Goal: Task Accomplishment & Management: Complete application form

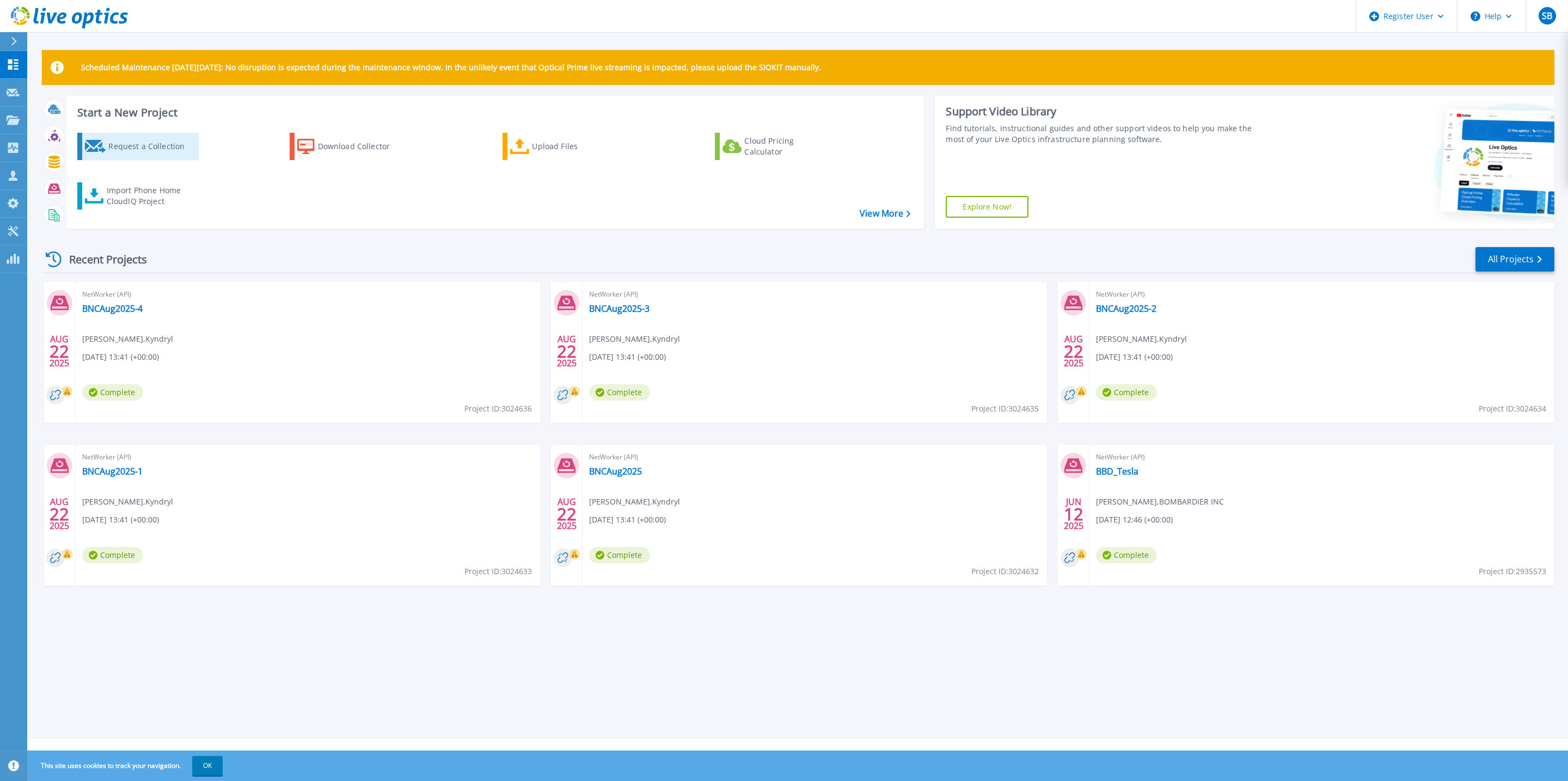
click at [163, 151] on div "Request a Collection" at bounding box center [152, 147] width 87 height 22
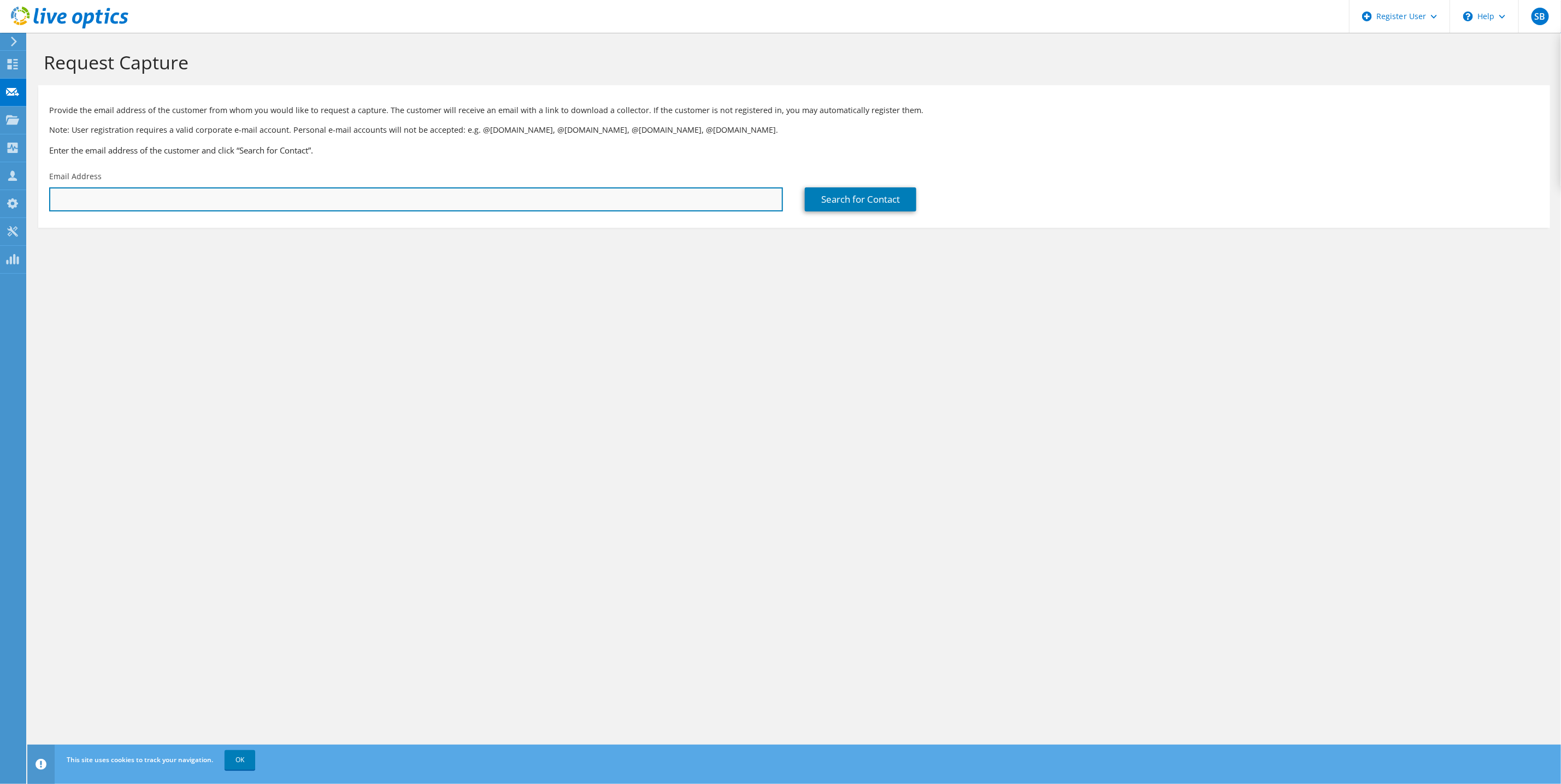
click at [110, 194] on input "text" at bounding box center [416, 200] width 734 height 24
paste input "vincent-gabriel.pilonmarien@videotron.com"
type input "vincent-gabriel.pilonmarien@videotron.com"
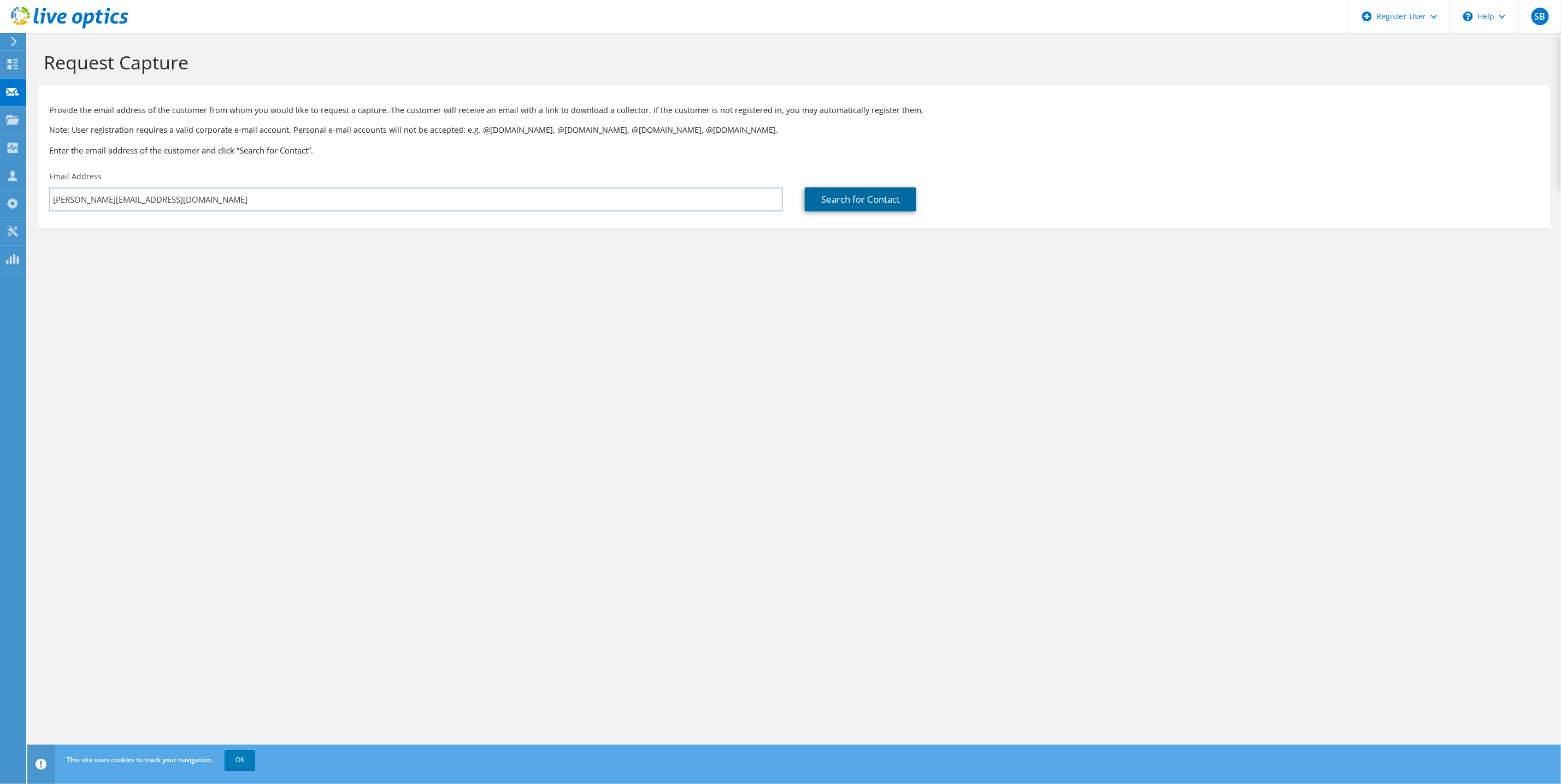
click at [857, 197] on link "Search for Contact" at bounding box center [860, 200] width 112 height 24
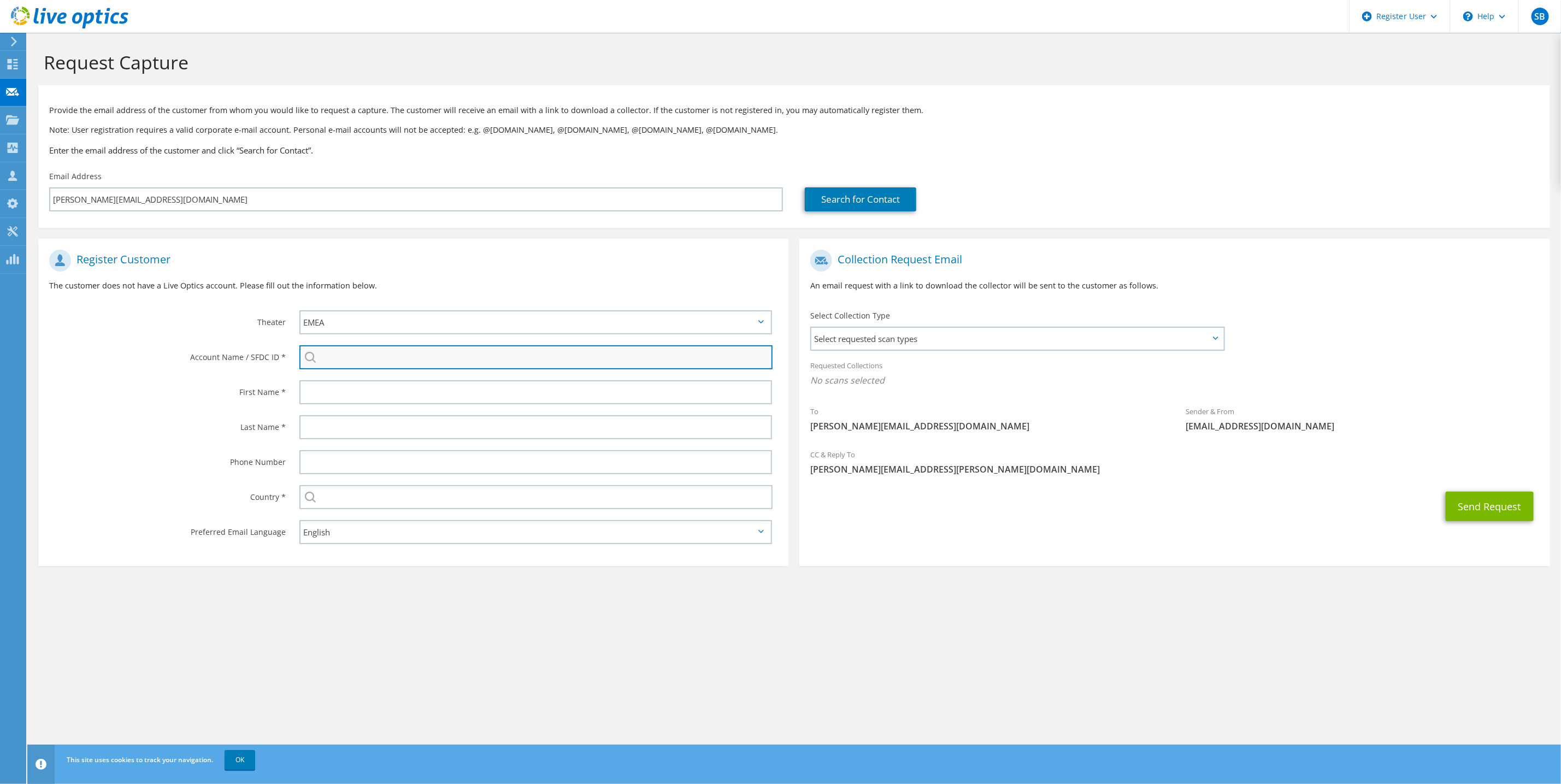
click at [327, 356] on input "search" at bounding box center [536, 357] width 474 height 24
type input "V"
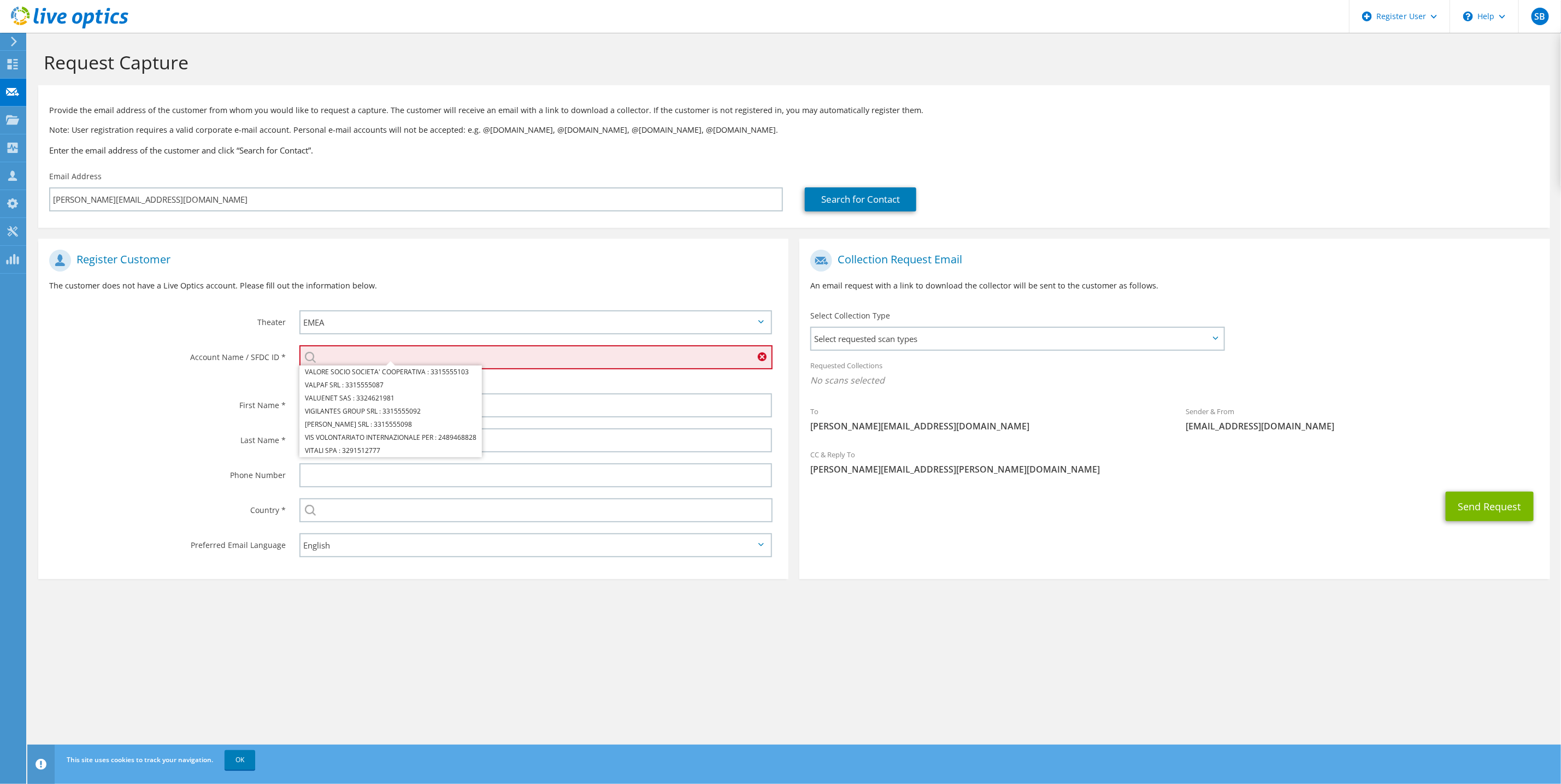
click at [360, 356] on input "search" at bounding box center [536, 357] width 474 height 24
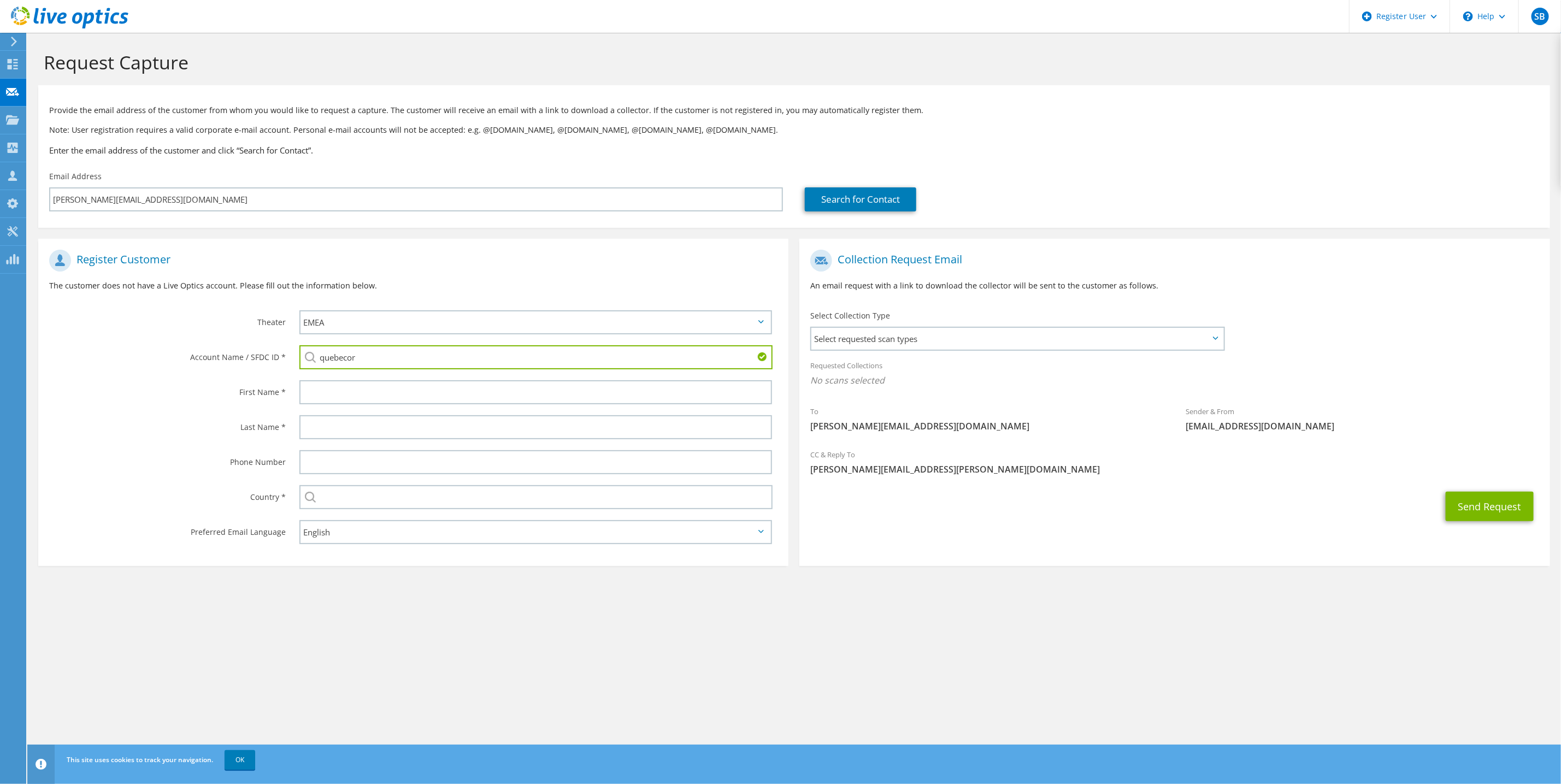
click at [386, 398] on li "Quebecor Inc : 1888620188" at bounding box center [425, 391] width 253 height 13
type input "Quebecor Inc : 1888620188"
click at [386, 394] on input "text" at bounding box center [535, 392] width 473 height 24
type input "vincent gabriel"
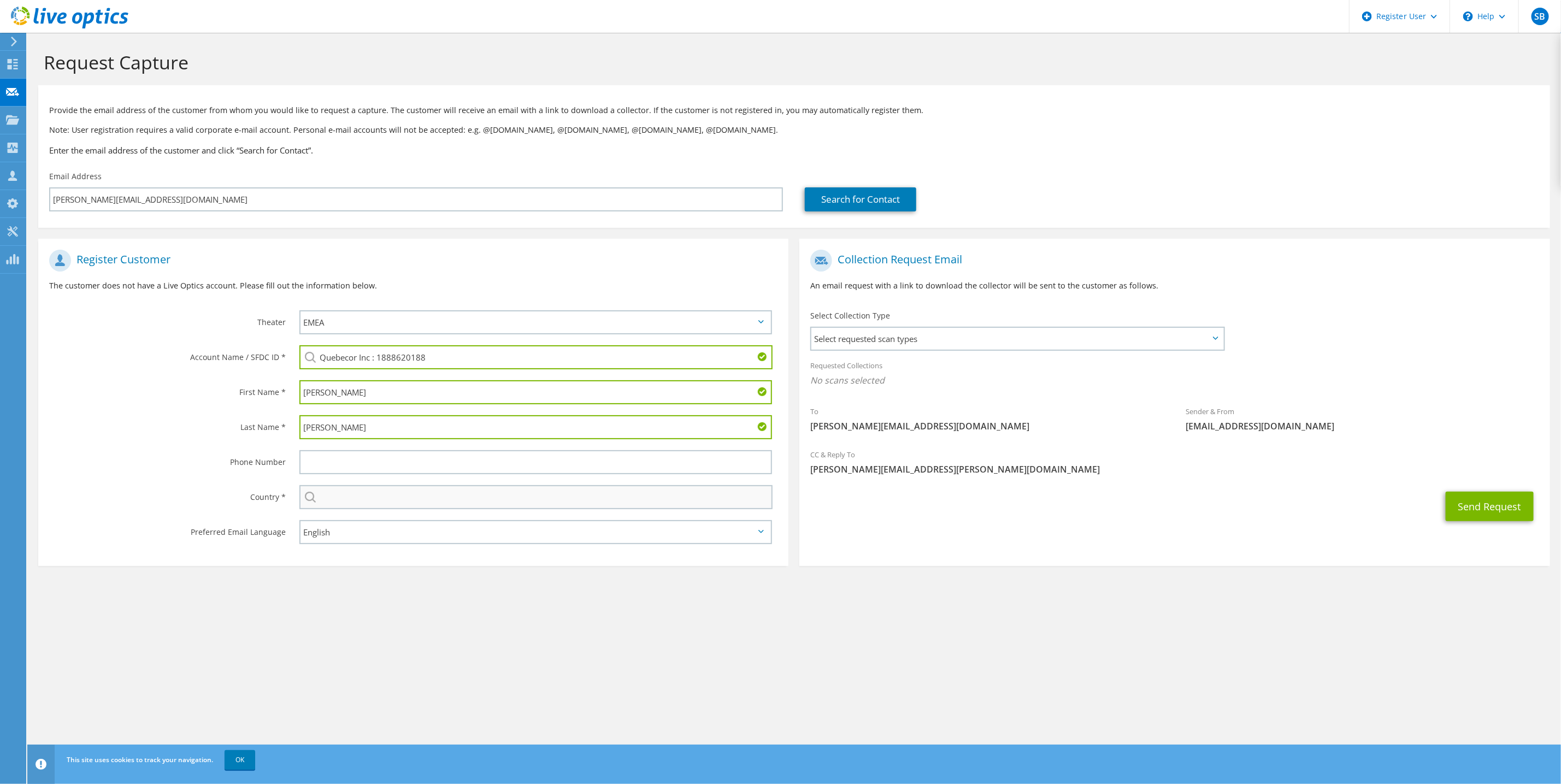
type input "pilon marien"
click at [320, 498] on input "text" at bounding box center [536, 497] width 474 height 24
type input "[GEOGRAPHIC_DATA]"
type input "5148625671"
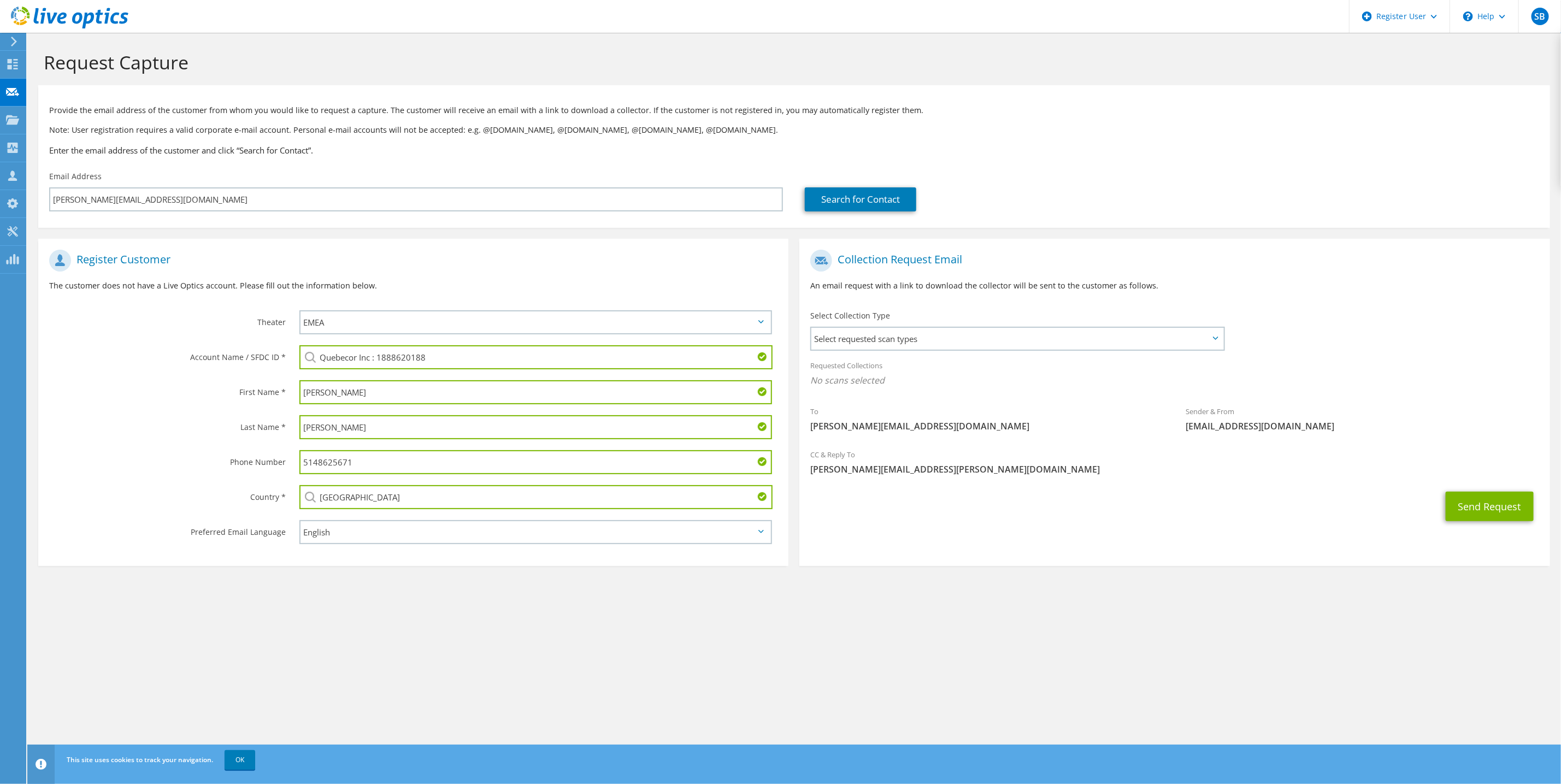
drag, startPoint x: 366, startPoint y: 466, endPoint x: 262, endPoint y: 462, distance: 104.1
click at [262, 462] on div "Phone Number 5148625671" at bounding box center [413, 462] width 750 height 35
click at [840, 196] on link "Search for Contact" at bounding box center [860, 200] width 112 height 24
click at [843, 197] on link "Search for Contact" at bounding box center [860, 200] width 112 height 24
click at [936, 333] on span "Select requested scan types" at bounding box center [1017, 339] width 412 height 22
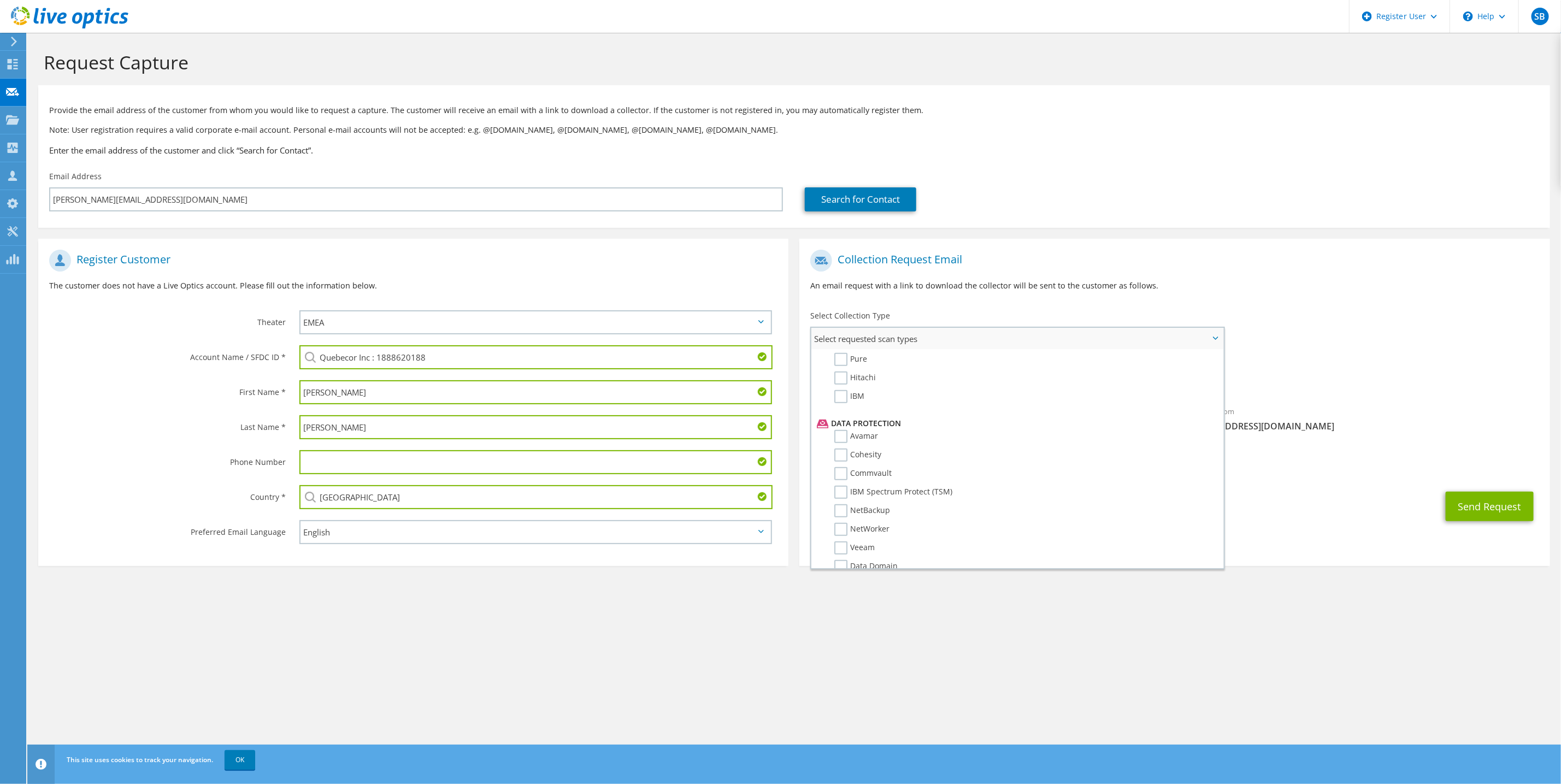
scroll to position [409, 0]
click at [870, 521] on label "NetWorker" at bounding box center [862, 527] width 55 height 13
click at [0, 0] on input "NetWorker" at bounding box center [0, 0] width 0 height 0
click at [1333, 361] on div "Requested Collections No scans selected NetWorker" at bounding box center [1174, 375] width 750 height 44
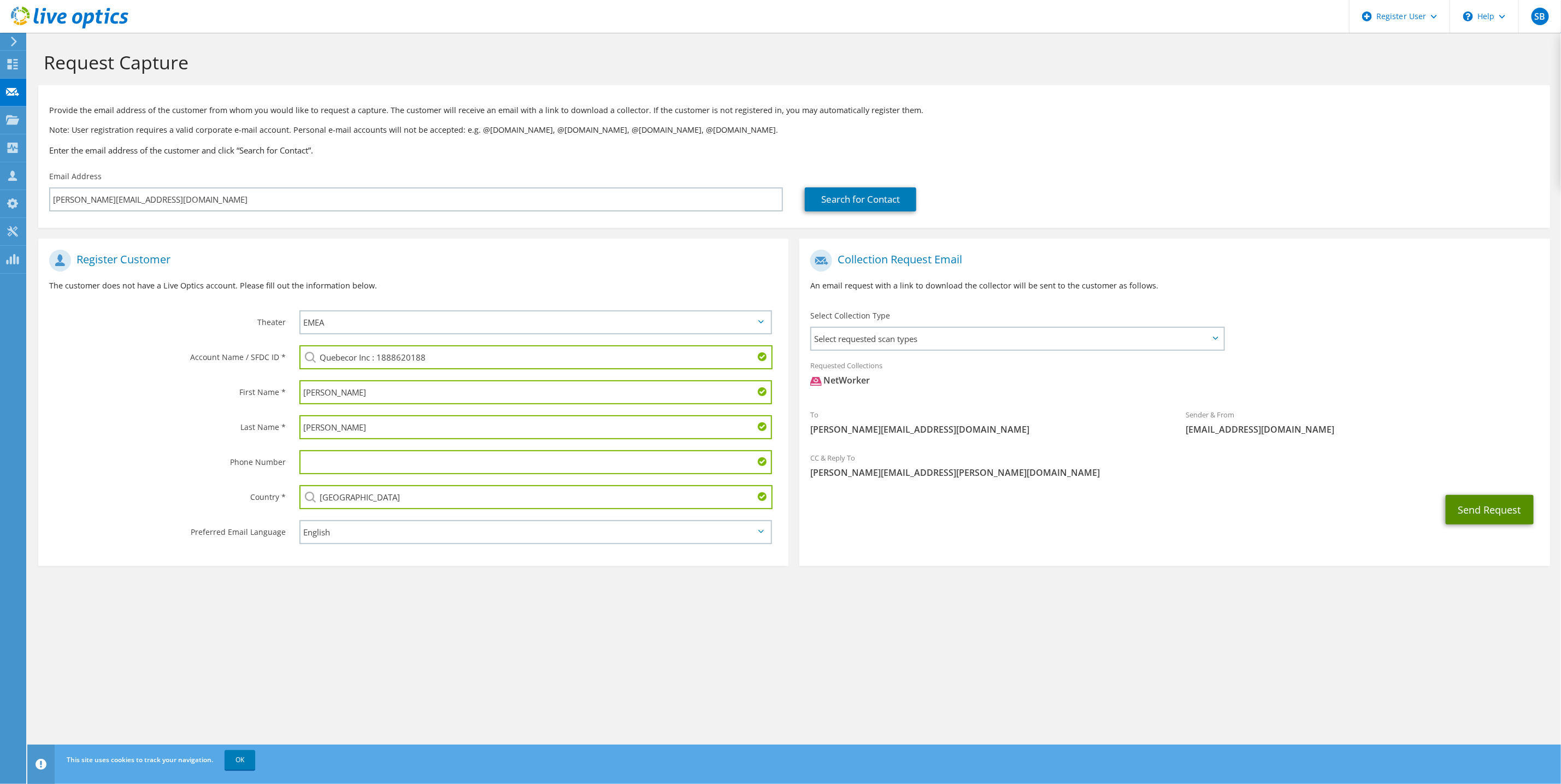
click at [1491, 501] on button "Send Request" at bounding box center [1489, 509] width 88 height 29
